Goal: Task Accomplishment & Management: Use online tool/utility

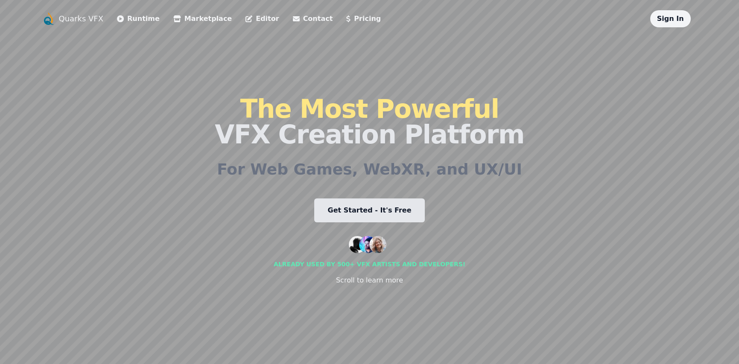
drag, startPoint x: 129, startPoint y: 155, endPoint x: 193, endPoint y: 154, distance: 64.0
click at [193, 154] on div "Quarks VFX Runtime Marketplace Editor Contact Pricing Sign In The Most Powerful…" at bounding box center [370, 182] width 656 height 344
drag, startPoint x: 336, startPoint y: 199, endPoint x: 473, endPoint y: 210, distance: 137.0
click at [458, 210] on div "The Most Powerful VFX Creation Platform For Web Games, WebXR, and UX/UI Get Sta…" at bounding box center [369, 190] width 309 height 327
click at [551, 198] on div "Quarks VFX Runtime Marketplace Editor Contact Pricing Sign In The Most Powerful…" at bounding box center [370, 182] width 656 height 344
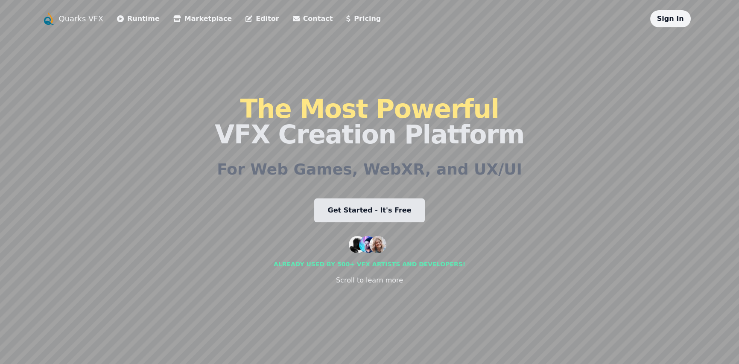
drag, startPoint x: 545, startPoint y: 191, endPoint x: 499, endPoint y: 240, distance: 67.0
click at [508, 240] on div "Quarks VFX Runtime Marketplace Editor Contact Pricing Sign In The Most Powerful…" at bounding box center [370, 182] width 656 height 344
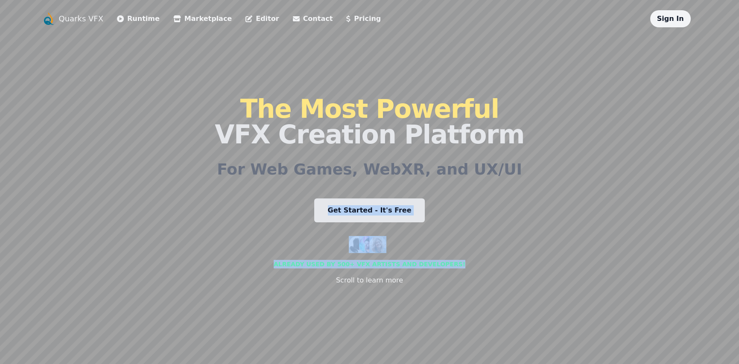
click at [394, 206] on link "Get Started - It's Free" at bounding box center [369, 210] width 111 height 24
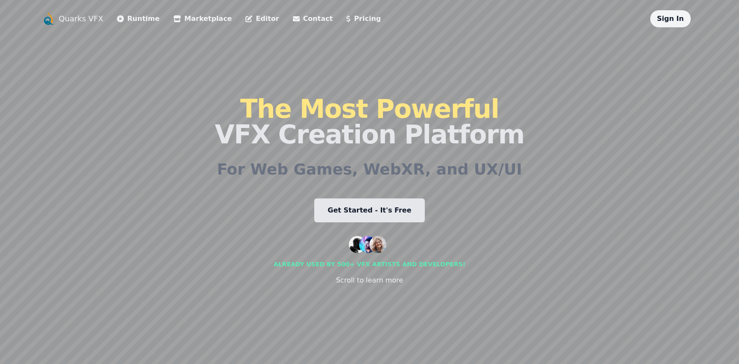
click at [430, 167] on h2 "For Web Games, WebXR, and UX/UI" at bounding box center [369, 169] width 305 height 17
click at [142, 18] on link "Runtime" at bounding box center [138, 19] width 43 height 10
